Goal: Information Seeking & Learning: Learn about a topic

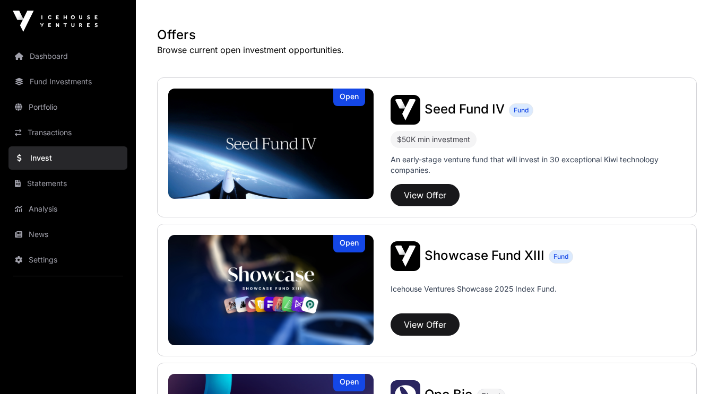
scroll to position [219, 0]
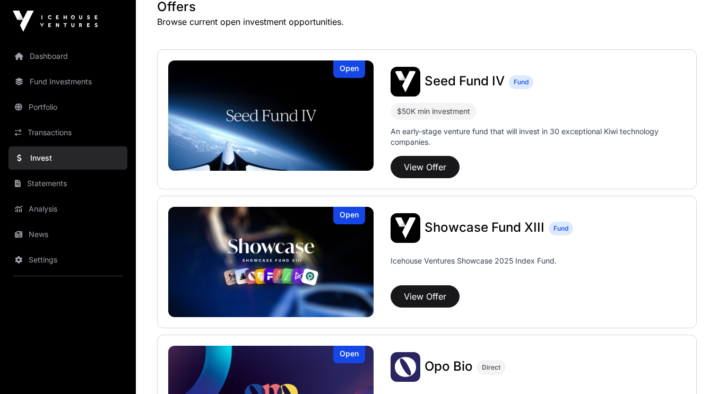
click at [427, 152] on div "Seed Fund IV Fund $50K min investment An early-stage venture fund that will inv…" at bounding box center [530, 122] width 312 height 111
click at [426, 173] on button "View Offer" at bounding box center [425, 167] width 69 height 22
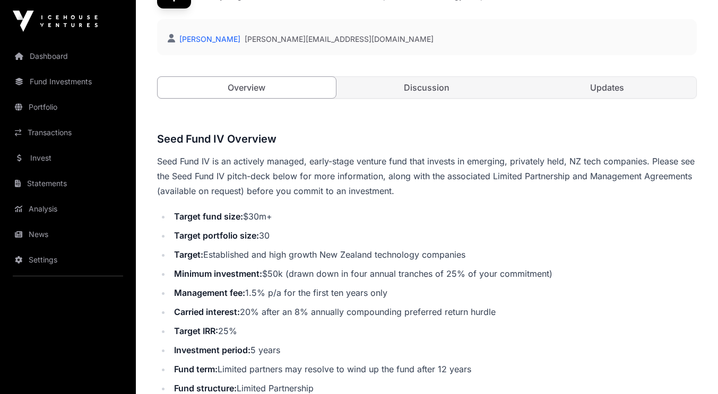
scroll to position [283, 0]
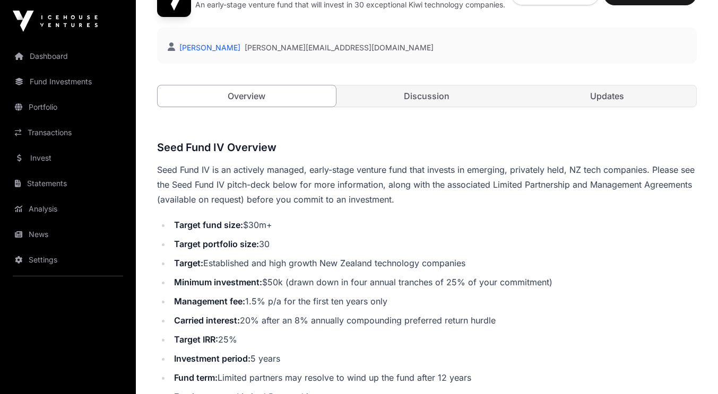
click at [416, 101] on link "Discussion" at bounding box center [427, 95] width 178 height 21
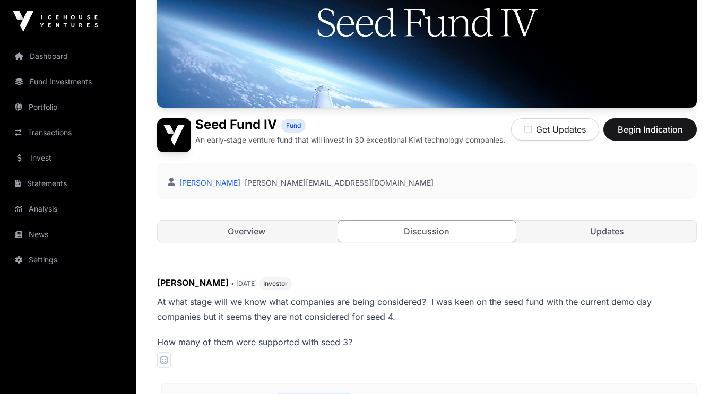
scroll to position [145, 0]
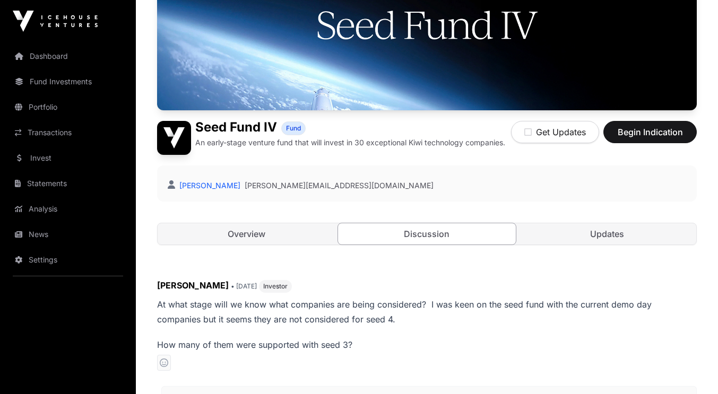
click at [606, 236] on link "Updates" at bounding box center [607, 233] width 178 height 21
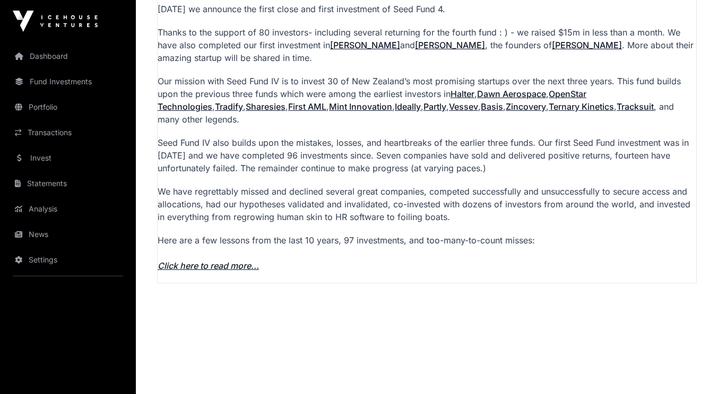
scroll to position [804, 0]
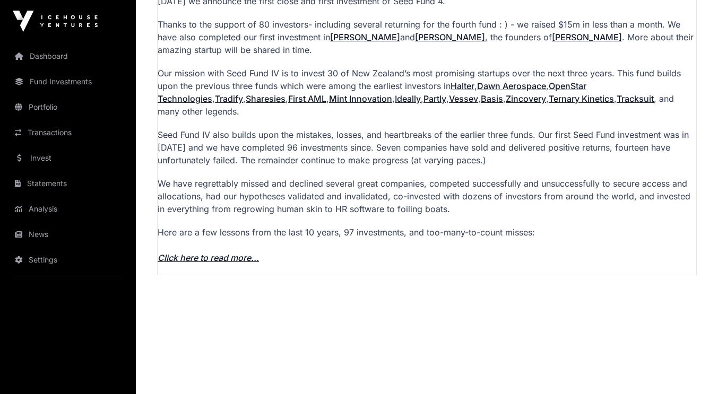
click at [288, 101] on link "First AML" at bounding box center [307, 98] width 38 height 11
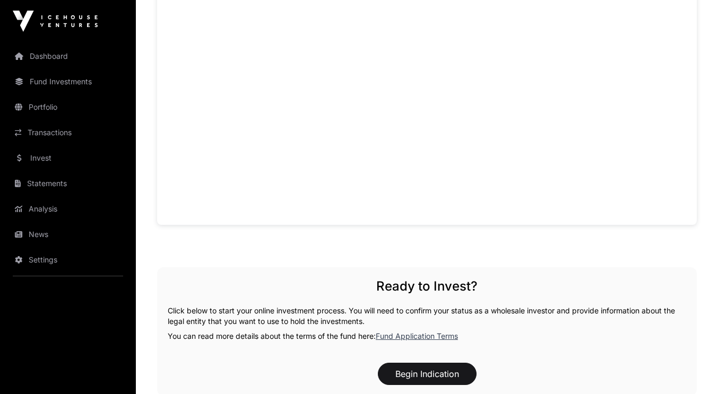
scroll to position [746, 0]
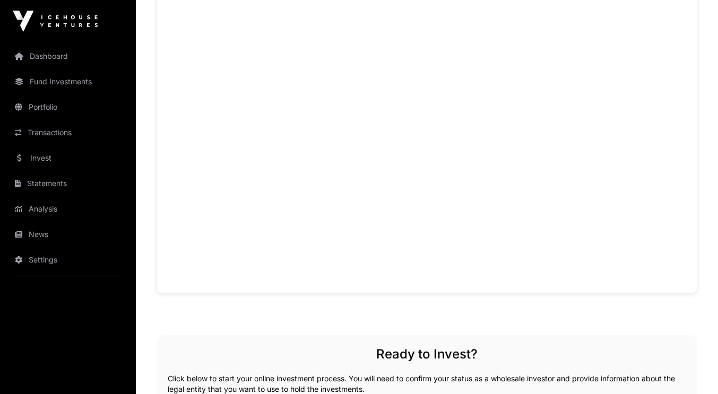
click at [289, 328] on div "Seed Fund IV Overview Seed Fund IV is an actively managed, early-stage venture …" at bounding box center [427, 151] width 540 height 951
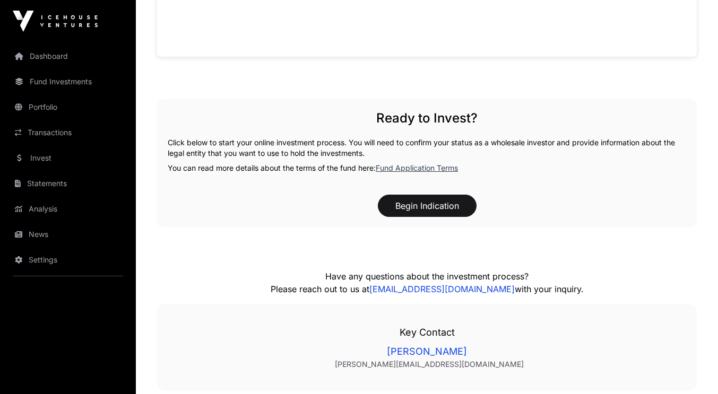
scroll to position [984, 0]
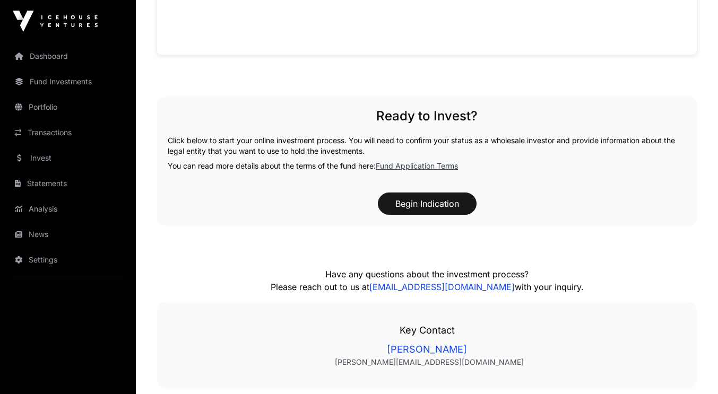
click at [410, 165] on link "Fund Application Terms" at bounding box center [417, 165] width 82 height 9
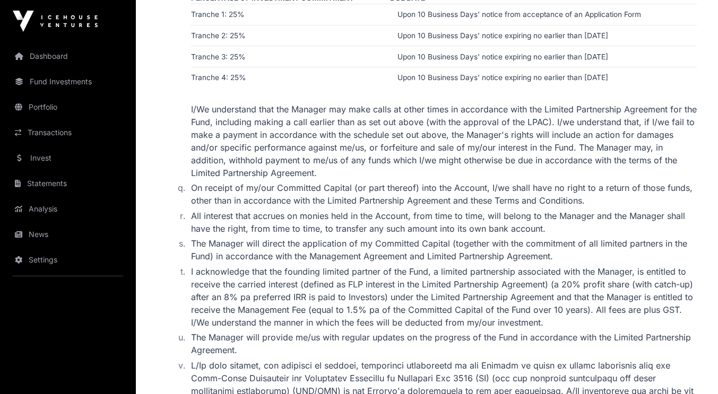
scroll to position [2158, 0]
